Goal: Information Seeking & Learning: Learn about a topic

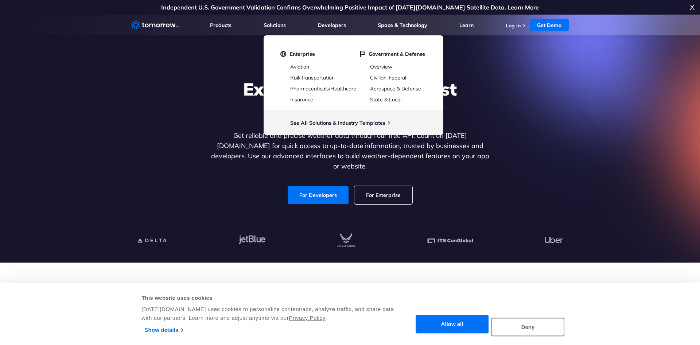
click at [493, 105] on div "Explore the World’s Best Weather API Get reliable and precise weather data thro…" at bounding box center [349, 141] width 449 height 155
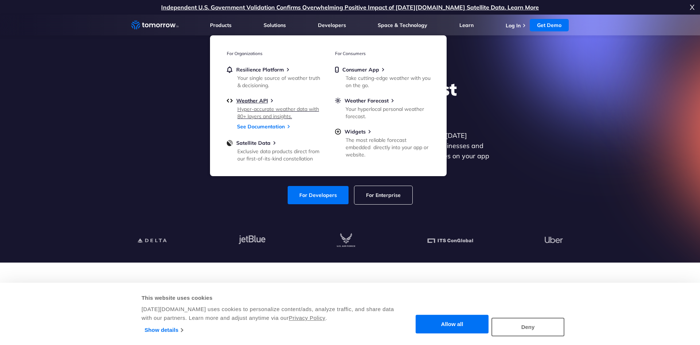
click at [270, 109] on div "Hyper-accurate weather data with 80+ layers and insights." at bounding box center [279, 112] width 85 height 15
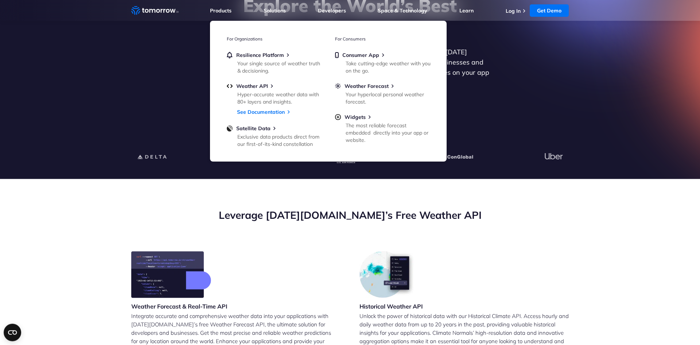
scroll to position [112, 0]
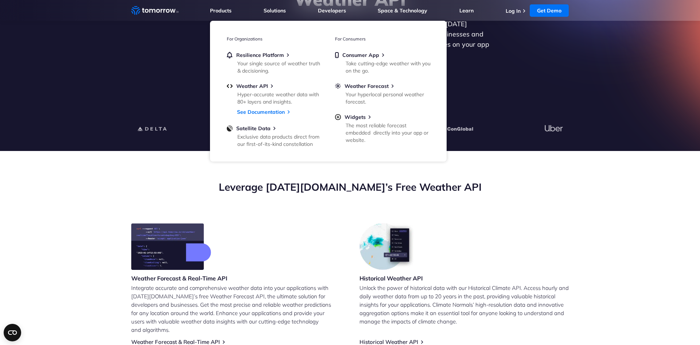
click at [109, 218] on section "Leverage Tomorrow.io’s Free Weather API Weather Forecast & Real-Time API Integr…" at bounding box center [350, 334] width 700 height 366
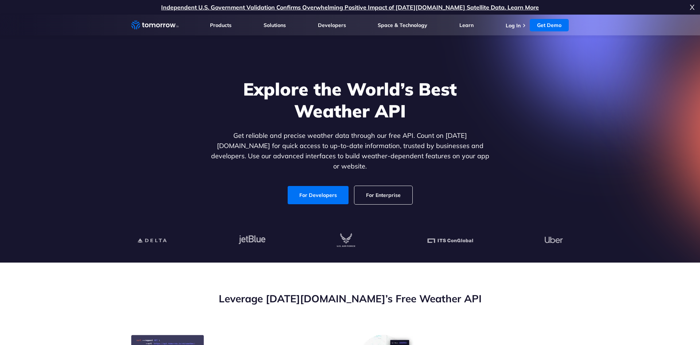
scroll to position [186, 0]
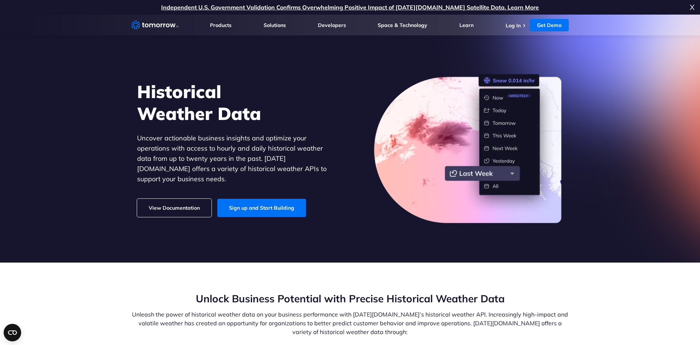
click at [183, 200] on link "View Documentation" at bounding box center [174, 208] width 74 height 18
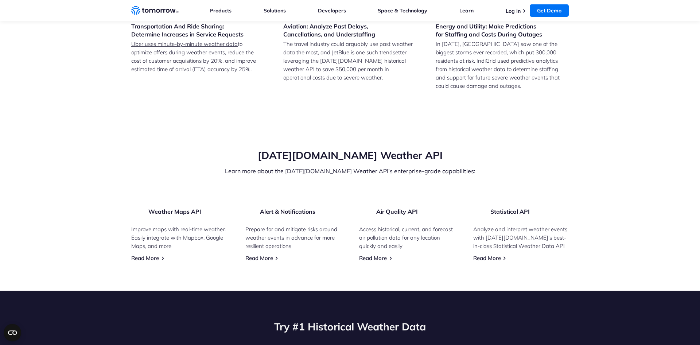
scroll to position [1451, 0]
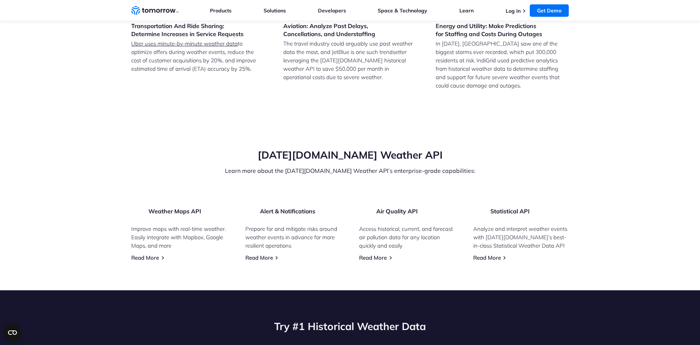
click at [0, 0] on input "2023" at bounding box center [0, 0] width 0 height 0
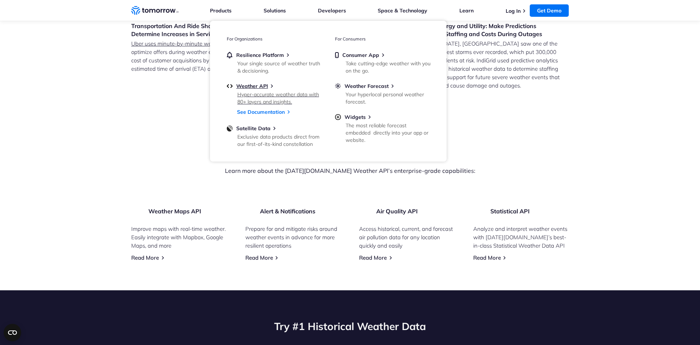
click at [276, 87] on div "Weather API" at bounding box center [274, 86] width 95 height 7
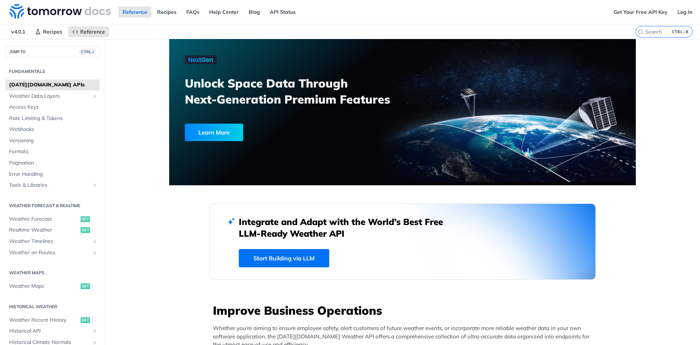
scroll to position [88, 0]
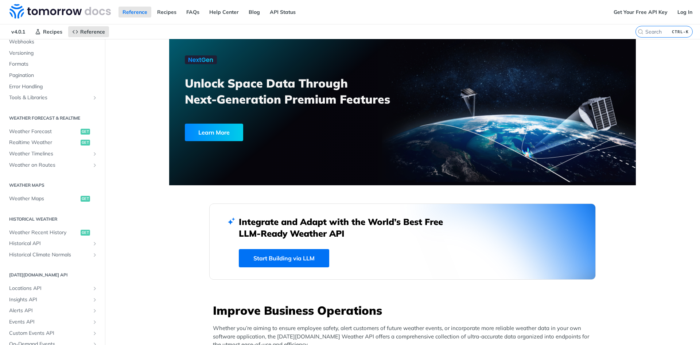
click at [34, 219] on h2 "Historical Weather" at bounding box center [52, 219] width 94 height 7
click at [39, 230] on span "Weather Recent History" at bounding box center [44, 232] width 70 height 7
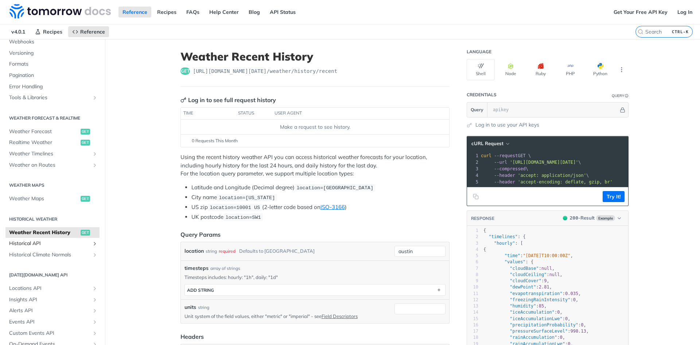
click at [35, 245] on span "Historical API" at bounding box center [49, 243] width 81 height 7
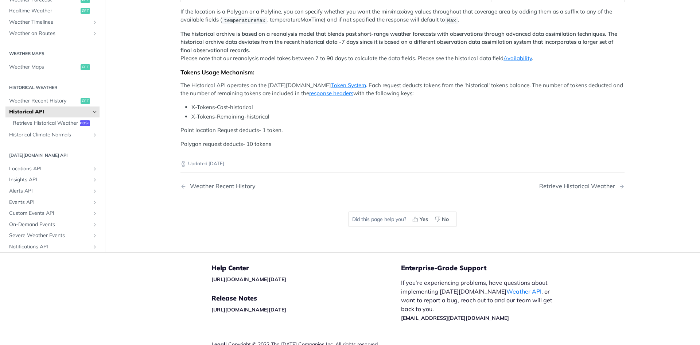
scroll to position [236, 0]
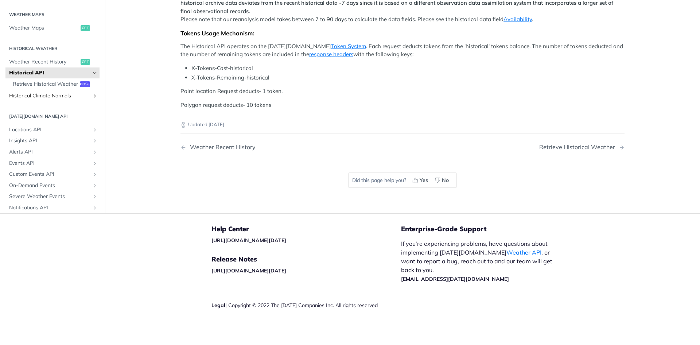
click at [65, 100] on span "Historical Climate Normals" at bounding box center [49, 95] width 81 height 7
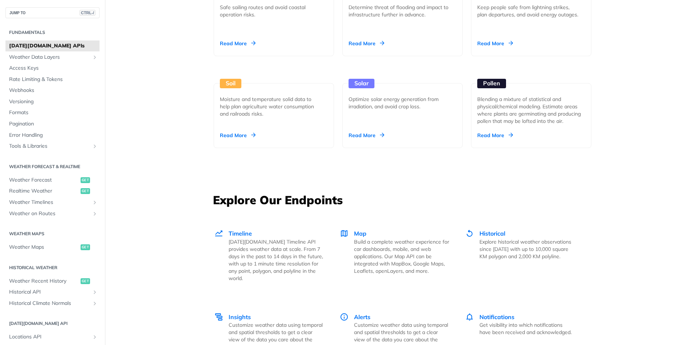
scroll to position [831, 0]
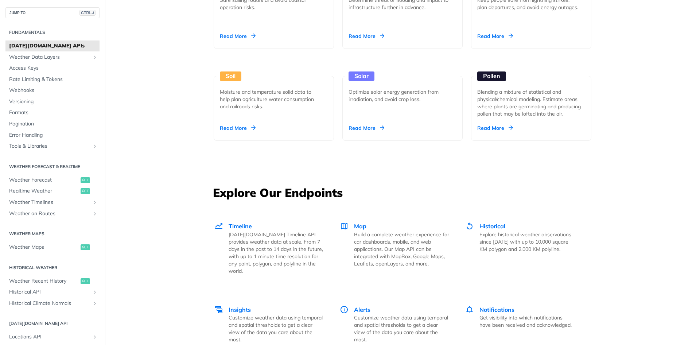
click at [368, 94] on div "Optimize solar energy generation from irradiation, and avoid crop loss." at bounding box center [400, 95] width 102 height 15
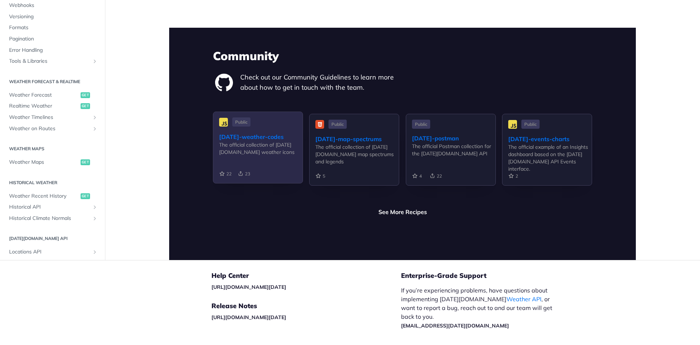
scroll to position [1716, 0]
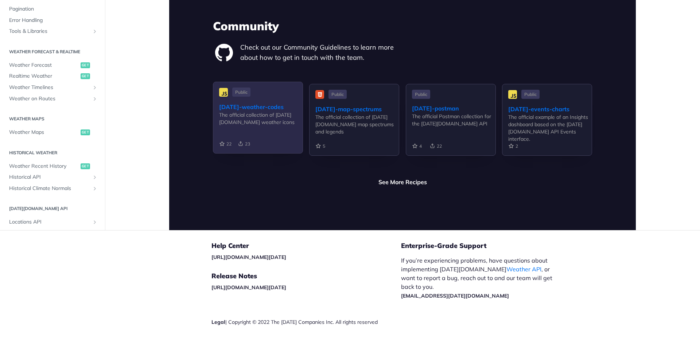
click at [233, 102] on div "[DATE]-weather-codes" at bounding box center [260, 106] width 83 height 9
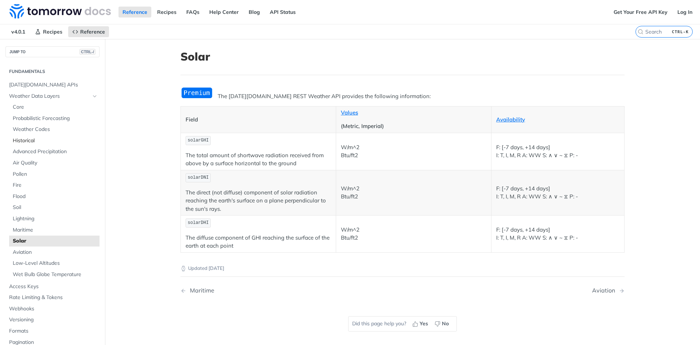
click at [30, 140] on span "Historical" at bounding box center [55, 140] width 85 height 7
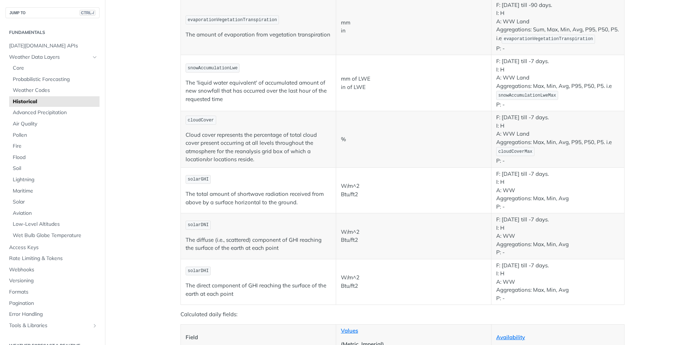
scroll to position [1269, 0]
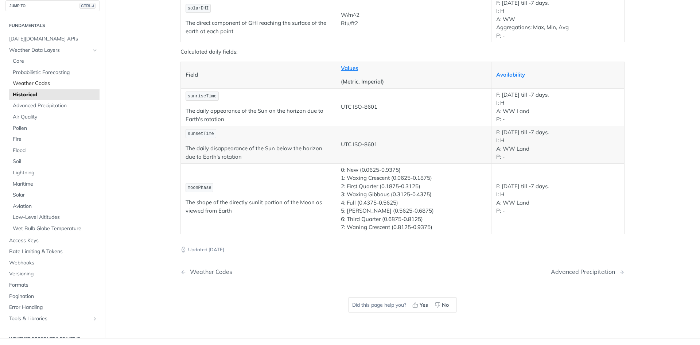
click at [30, 79] on link "Weather Codes" at bounding box center [54, 83] width 90 height 11
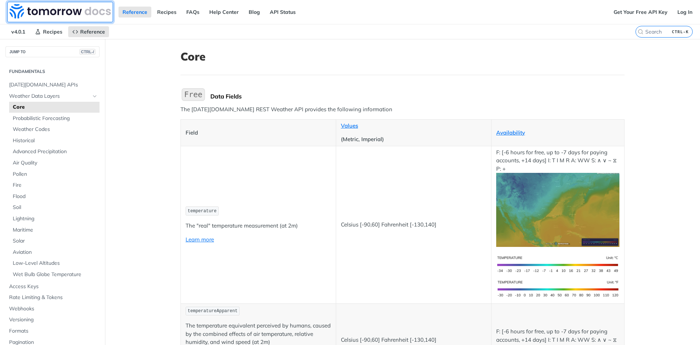
click at [34, 11] on img at bounding box center [59, 11] width 101 height 15
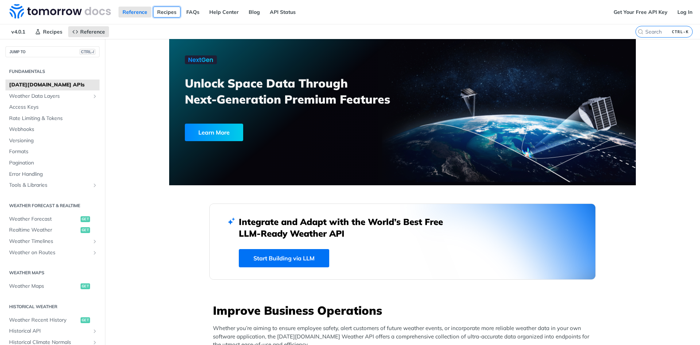
click at [167, 11] on link "Recipes" at bounding box center [166, 12] width 27 height 11
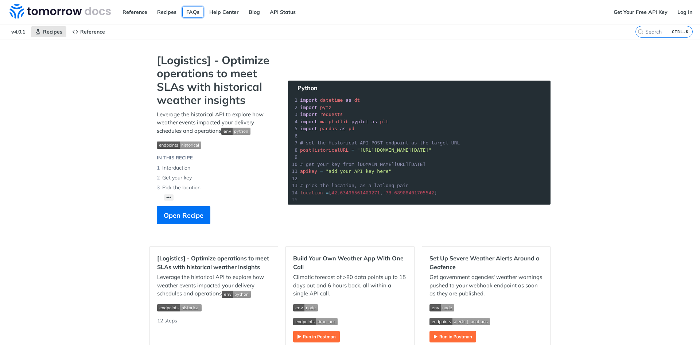
click at [191, 15] on link "FAQs" at bounding box center [192, 12] width 21 height 11
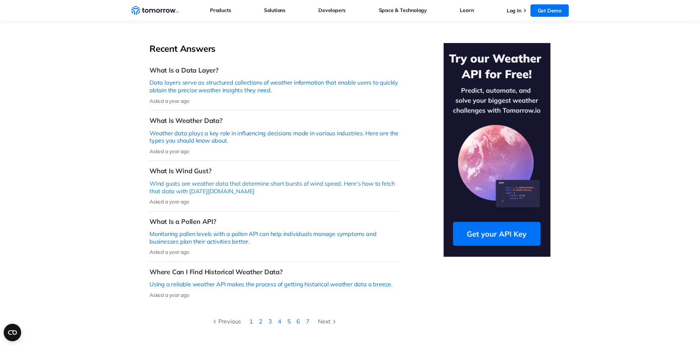
scroll to position [186, 0]
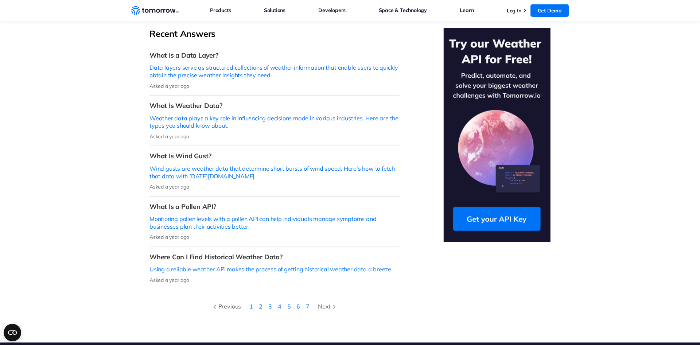
click at [237, 265] on p "Using a reliable weather API makes the process of getting historical weather da…" at bounding box center [274, 269] width 250 height 8
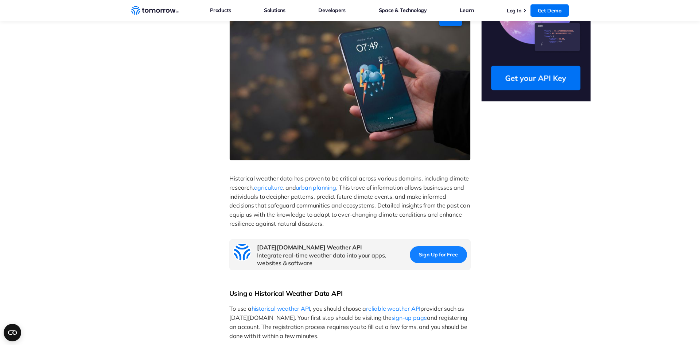
scroll to position [335, 0]
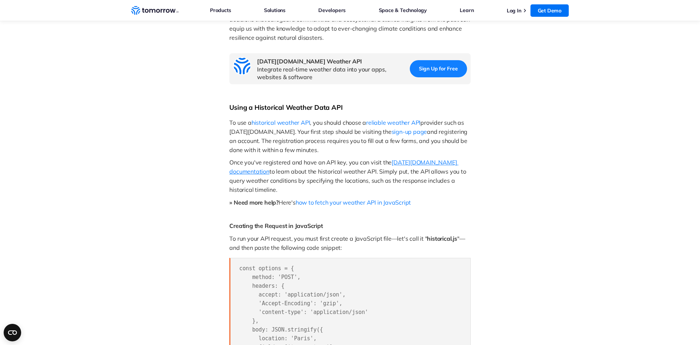
click at [408, 168] on span "Tomorrow.io documentation" at bounding box center [343, 167] width 229 height 16
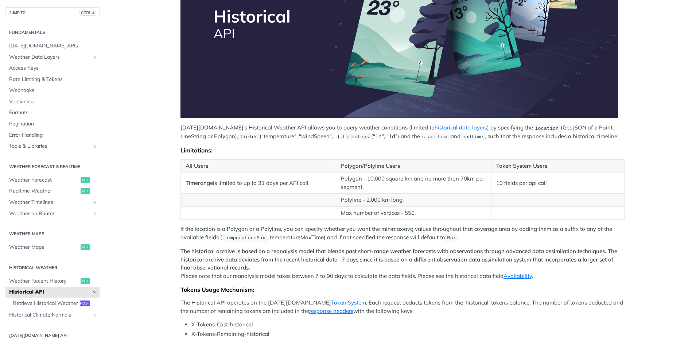
scroll to position [131, 0]
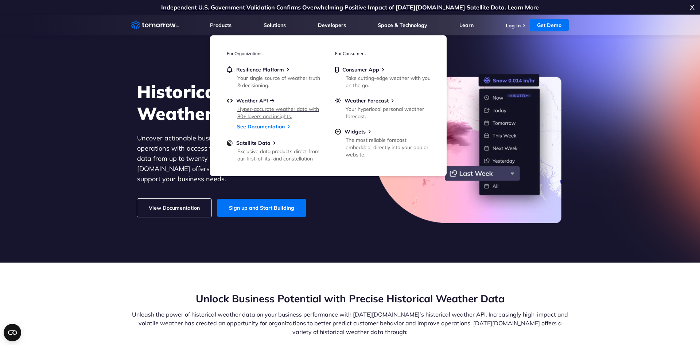
click at [254, 99] on span "Weather API" at bounding box center [252, 100] width 32 height 7
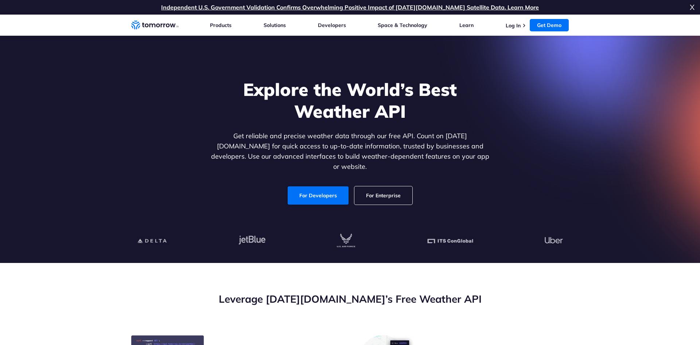
scroll to position [298, 0]
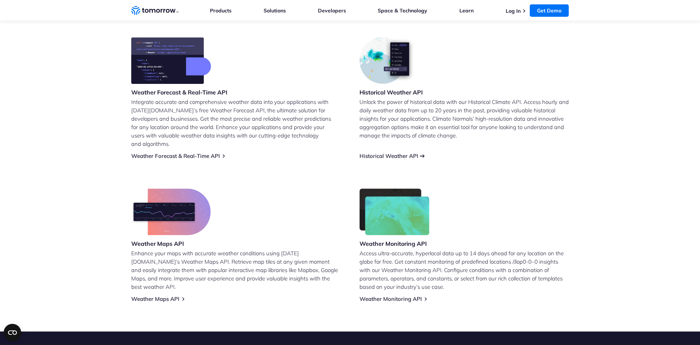
click at [386, 152] on link "Historical Weather API" at bounding box center [389, 155] width 59 height 7
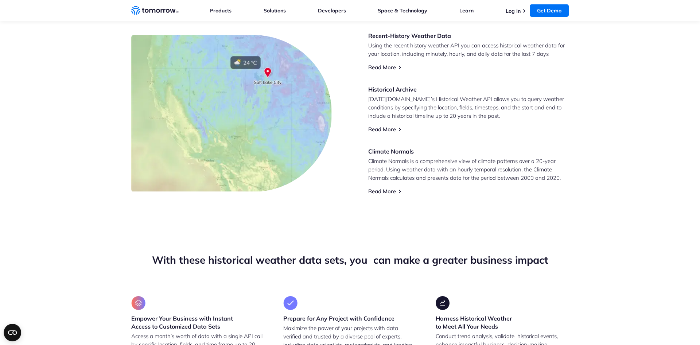
scroll to position [335, 0]
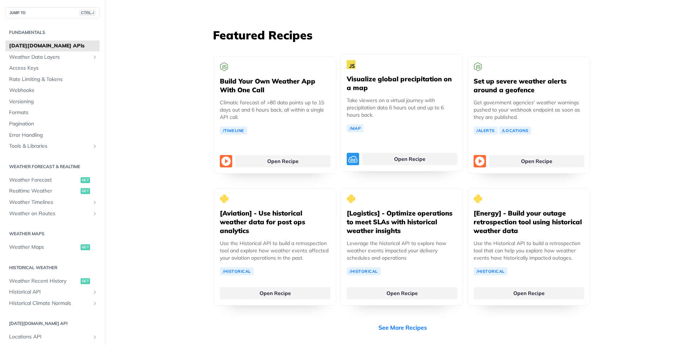
scroll to position [1444, 0]
